Goal: Find contact information: Find contact information

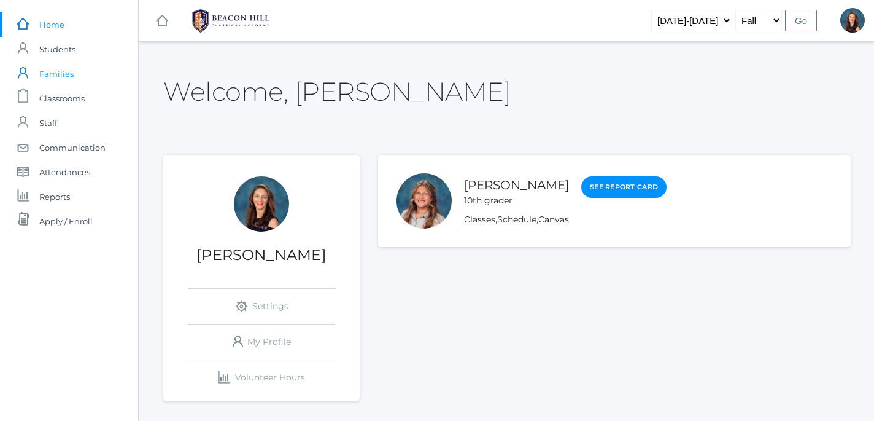
click at [64, 71] on span "Families" at bounding box center [56, 73] width 34 height 25
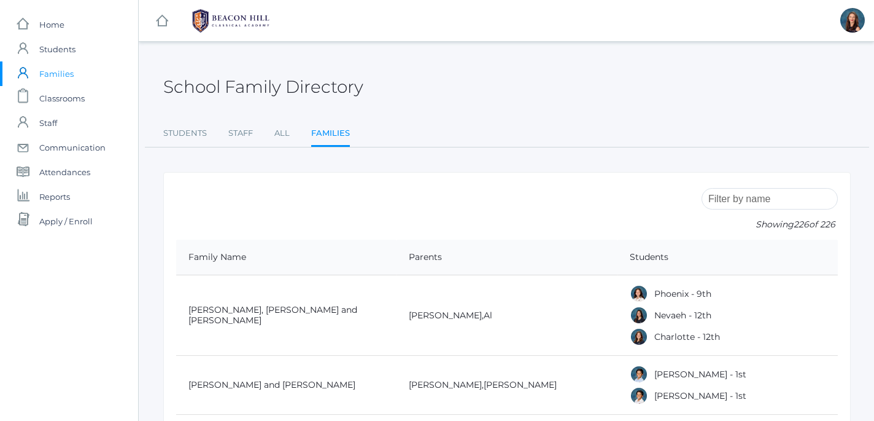
click at [728, 201] on input "search" at bounding box center [770, 198] width 136 height 21
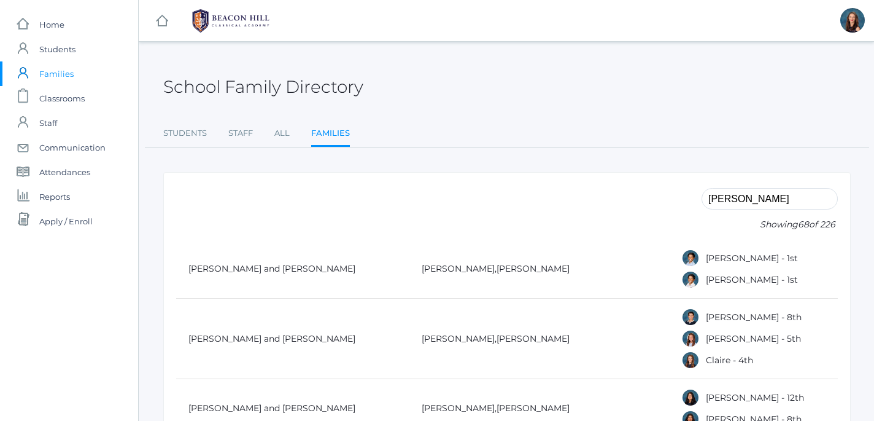
drag, startPoint x: 759, startPoint y: 193, endPoint x: 662, endPoint y: 184, distance: 97.4
click at [702, 188] on input "[PERSON_NAME]" at bounding box center [770, 198] width 136 height 21
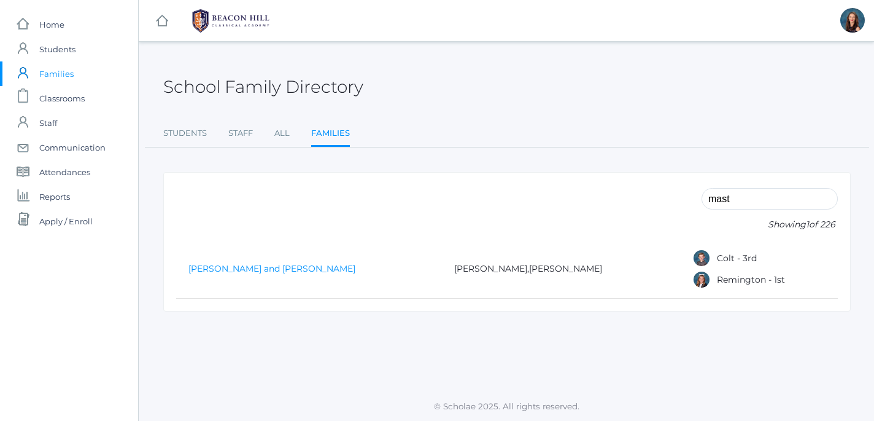
type input "mast"
click at [248, 271] on link "[PERSON_NAME] and [PERSON_NAME]" at bounding box center [271, 268] width 167 height 11
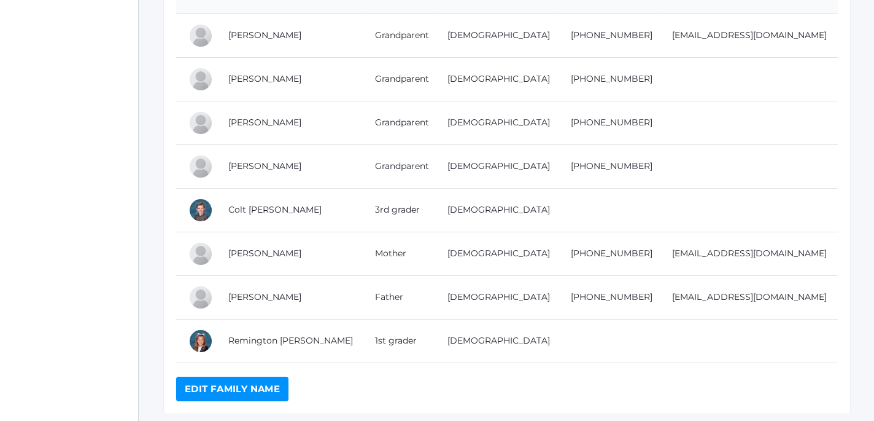
scroll to position [279, 0]
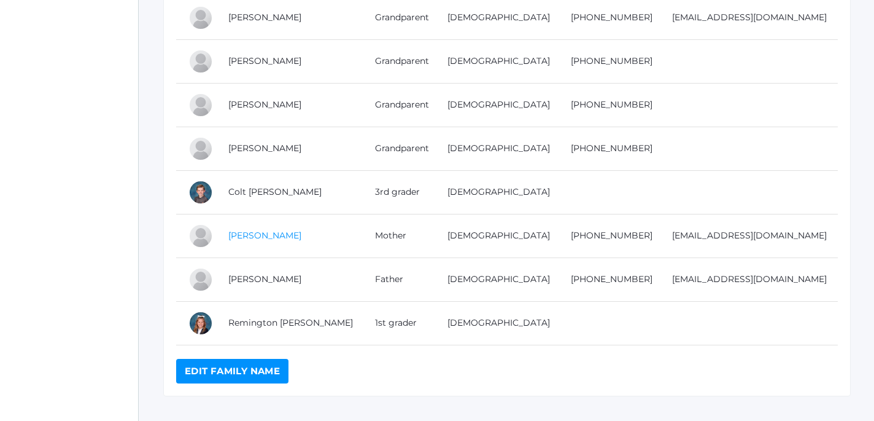
click at [256, 236] on link "[PERSON_NAME]" at bounding box center [264, 235] width 73 height 11
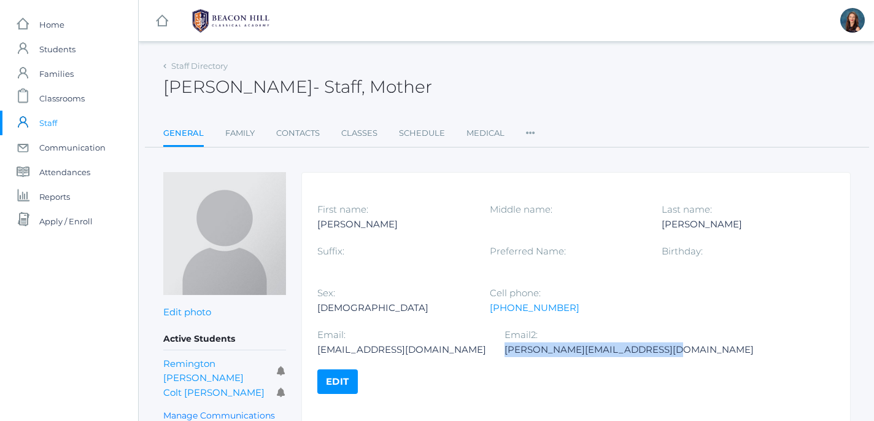
drag, startPoint x: 460, startPoint y: 351, endPoint x: 318, endPoint y: 352, distance: 142.4
click at [505, 352] on div "[PERSON_NAME][EMAIL_ADDRESS][DOMAIN_NAME]" at bounding box center [629, 349] width 249 height 15
copy div "[PERSON_NAME][EMAIL_ADDRESS][DOMAIN_NAME]"
